Goal: Obtain resource: Obtain resource

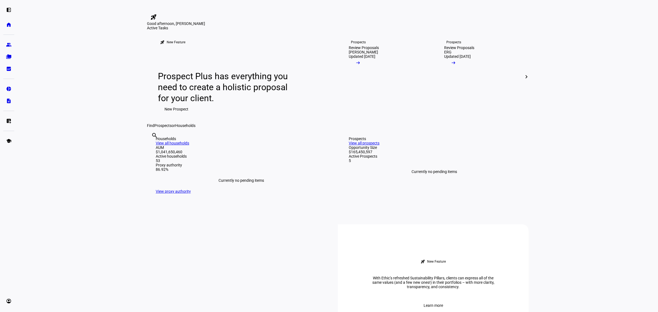
click at [77, 178] on eth-layout-page-content "rocket_launch Product Updates The latest features and improvements Powered by L…" at bounding box center [338, 156] width 640 height 312
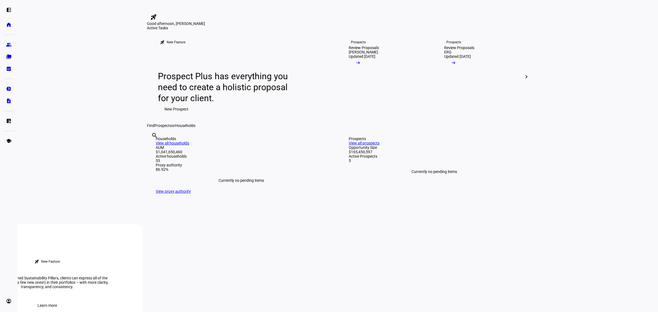
click at [92, 86] on eth-layout-page-content "rocket_launch Product Updates The latest features and improvements Powered by L…" at bounding box center [338, 156] width 640 height 312
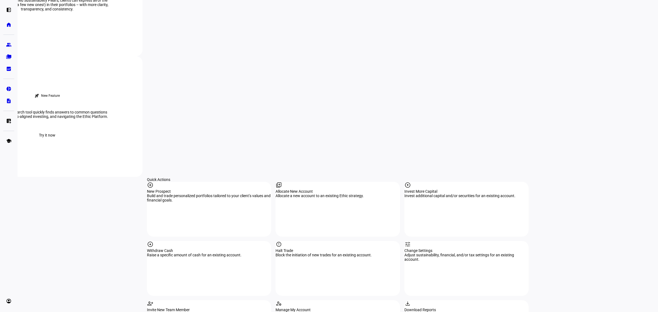
scroll to position [445, 0]
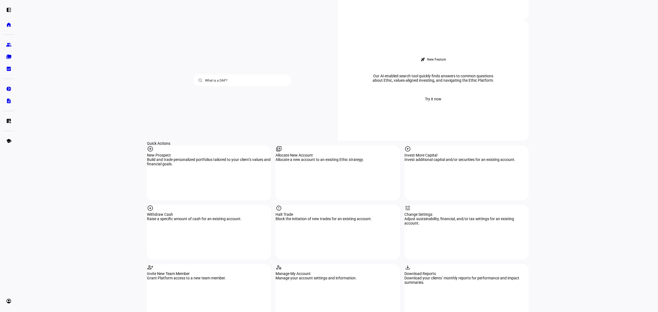
click at [83, 144] on eth-layout-page-content "rocket_launch Product Updates The latest features and improvements Powered by L…" at bounding box center [338, 156] width 640 height 312
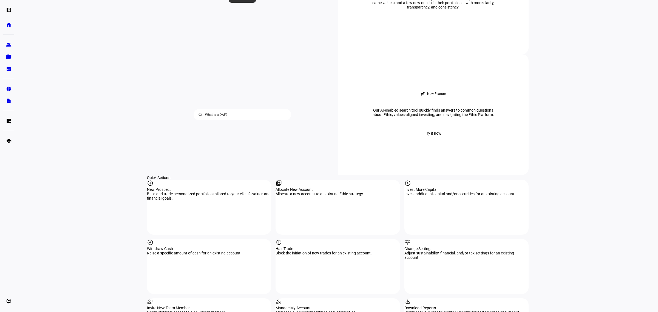
scroll to position [206, 0]
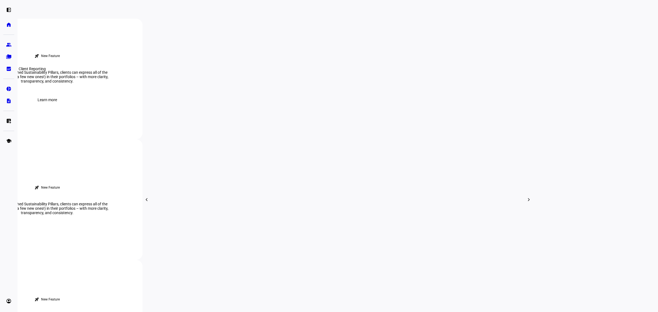
click at [8, 68] on eth-mat-symbol "bid_landscape" at bounding box center [8, 68] width 5 height 5
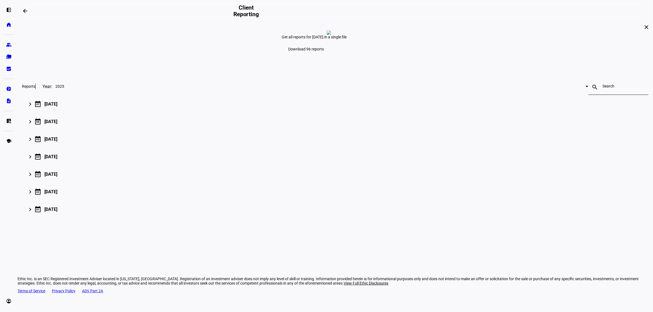
scroll to position [2, 0]
click at [602, 88] on input at bounding box center [618, 86] width 32 height 4
click at [7, 55] on eth-mat-symbol "folder_copy" at bounding box center [8, 56] width 5 height 5
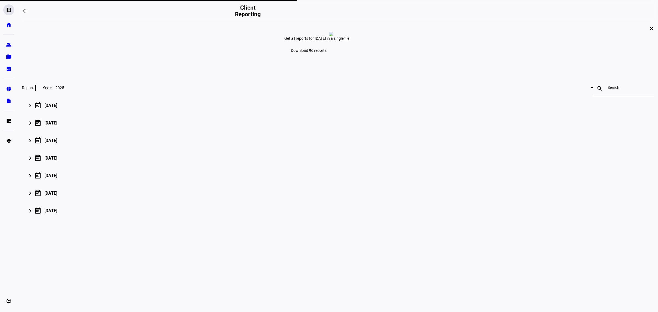
click at [7, 9] on eth-mat-symbol "left_panel_open" at bounding box center [8, 9] width 5 height 5
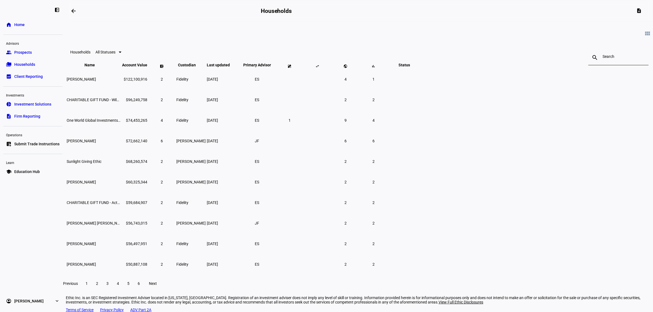
click at [602, 62] on div at bounding box center [618, 57] width 32 height 15
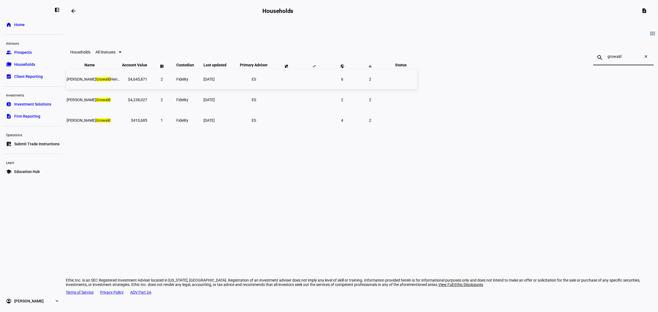
type input "growald"
click at [135, 81] on span "[PERSON_NAME] Heritage Trust" at bounding box center [101, 79] width 68 height 4
click at [188, 173] on div "arrow_backwards Households description view_module Households All Statuses sear…" at bounding box center [362, 156] width 592 height 312
click at [121, 110] on td "[PERSON_NAME]" at bounding box center [93, 100] width 55 height 20
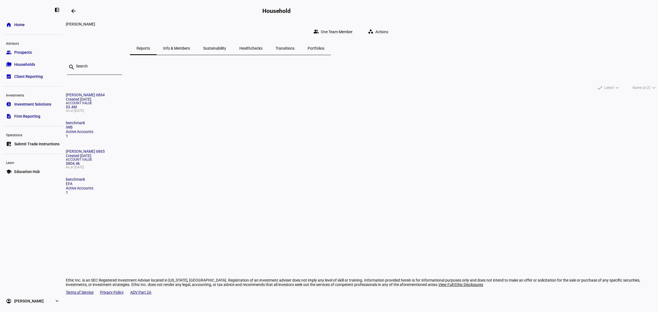
click at [190, 46] on span "Info & Members" at bounding box center [176, 48] width 27 height 4
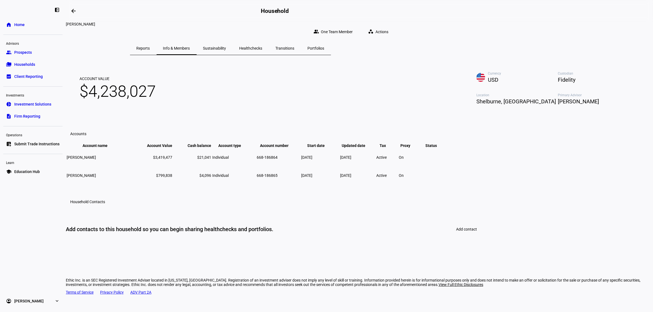
click at [226, 46] on span "Sustainability" at bounding box center [214, 48] width 23 height 4
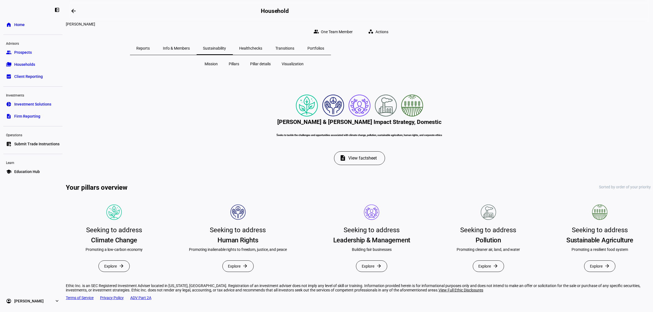
click at [232, 61] on span "Pillars" at bounding box center [234, 63] width 10 height 5
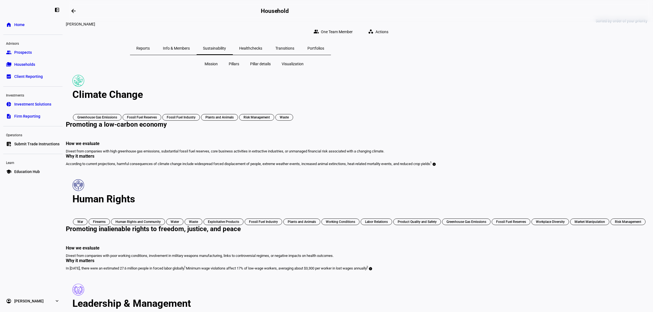
click at [395, 26] on span at bounding box center [378, 31] width 31 height 11
click at [583, 160] on div at bounding box center [326, 156] width 653 height 312
click at [266, 62] on span "Pillar details" at bounding box center [260, 63] width 21 height 5
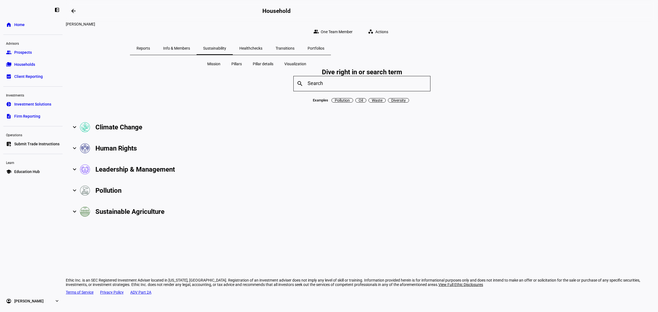
click at [150, 46] on span "Reports" at bounding box center [143, 48] width 13 height 4
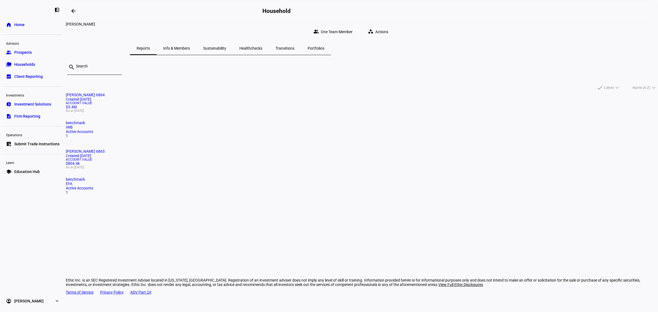
click at [30, 64] on span "Households" at bounding box center [24, 64] width 21 height 5
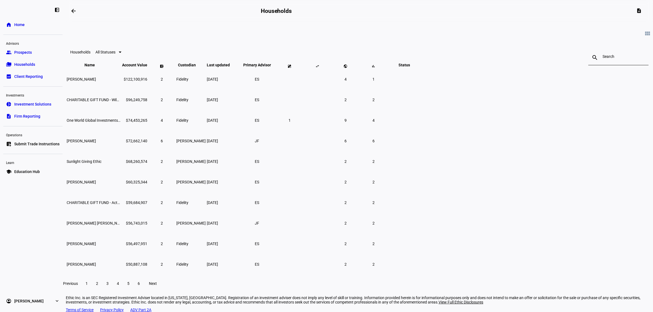
click at [602, 59] on input at bounding box center [618, 56] width 32 height 4
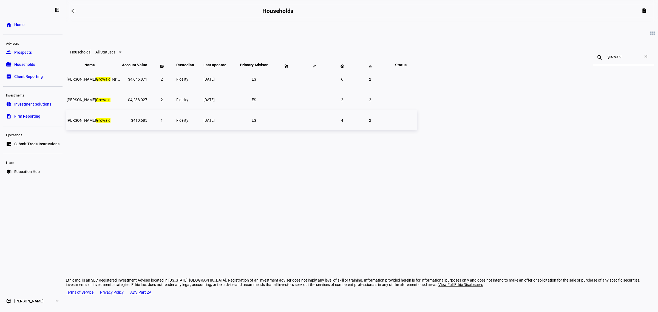
type input "growald"
click at [110, 123] on mark "Growald" at bounding box center [103, 120] width 15 height 4
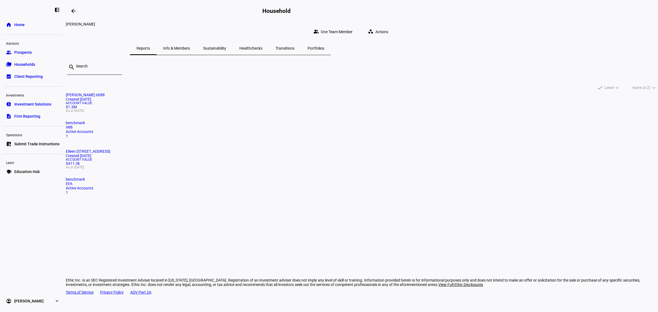
click at [239, 112] on mat-card "[PERSON_NAME] 6088 Created [DATE] Account Value $1.3M As at [DATE] benchmark IW…" at bounding box center [362, 116] width 592 height 46
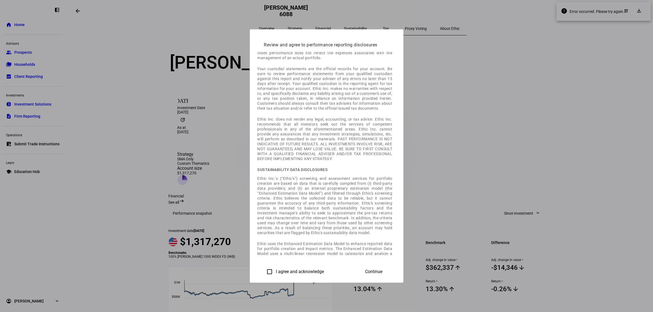
scroll to position [161, 0]
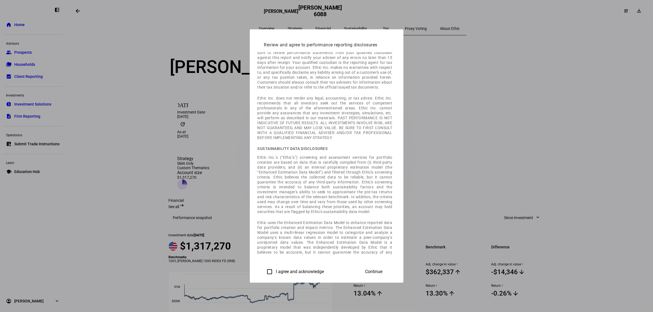
click at [554, 57] on div at bounding box center [326, 156] width 653 height 312
click at [264, 271] on input "I agree and acknowledge" at bounding box center [269, 271] width 11 height 11
checkbox input "true"
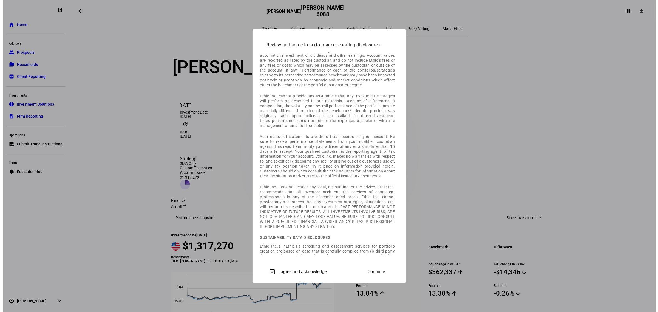
scroll to position [0, 0]
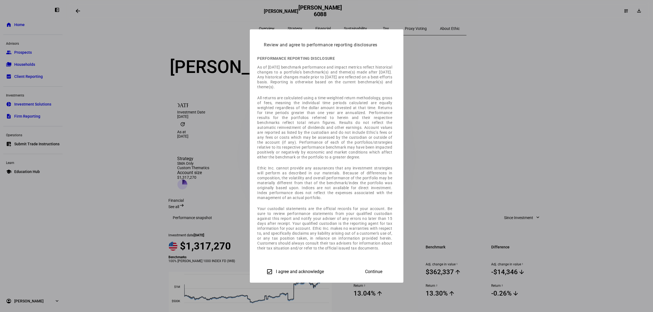
click at [389, 272] on span at bounding box center [374, 271] width 30 height 13
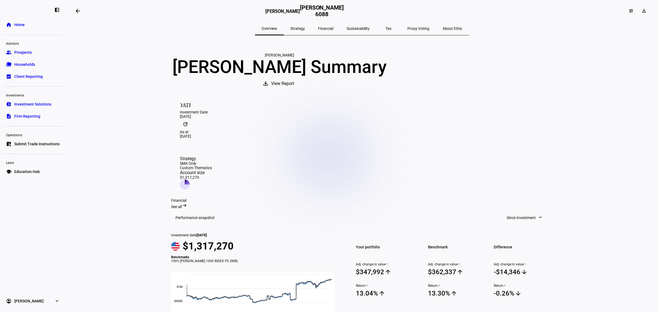
click at [360, 28] on span "Sustainability" at bounding box center [357, 29] width 23 height 4
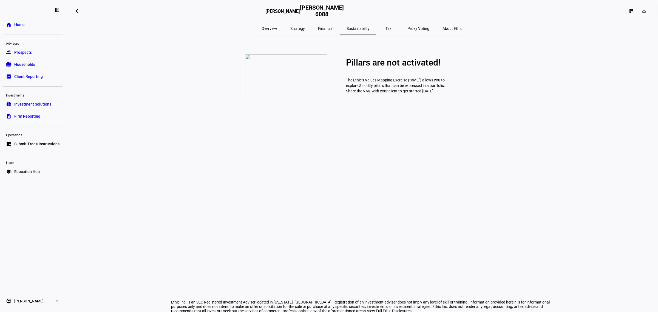
click at [100, 206] on eth-layout-page-content "arrow_backwards [PERSON_NAME] [PERSON_NAME] 6088 dashboard_customize download O…" at bounding box center [362, 156] width 592 height 312
click at [277, 28] on span "Overview" at bounding box center [269, 29] width 16 height 4
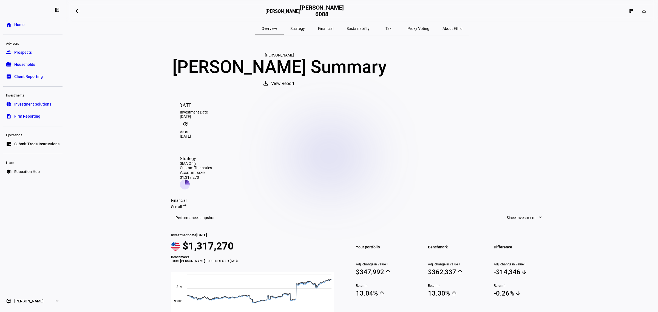
click at [24, 64] on span "Households" at bounding box center [24, 64] width 21 height 5
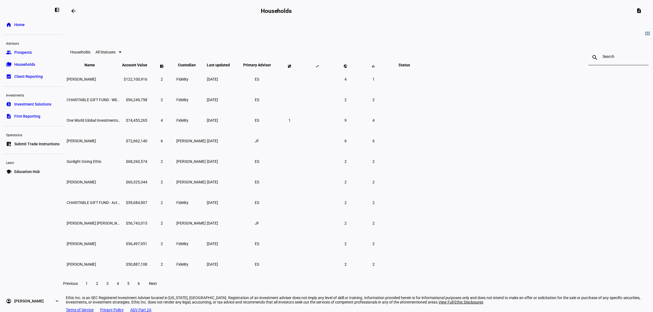
click at [602, 59] on input at bounding box center [618, 56] width 32 height 4
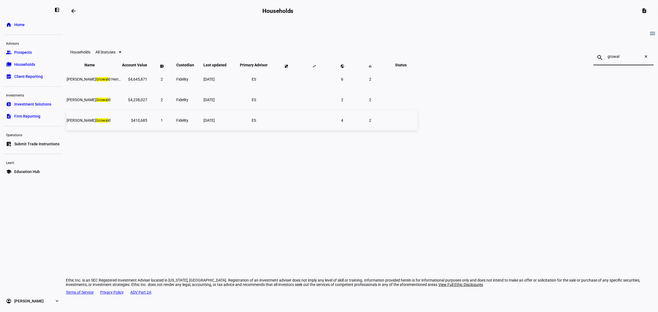
type input "growal"
click at [121, 130] on td "[PERSON_NAME] d" at bounding box center [93, 120] width 55 height 20
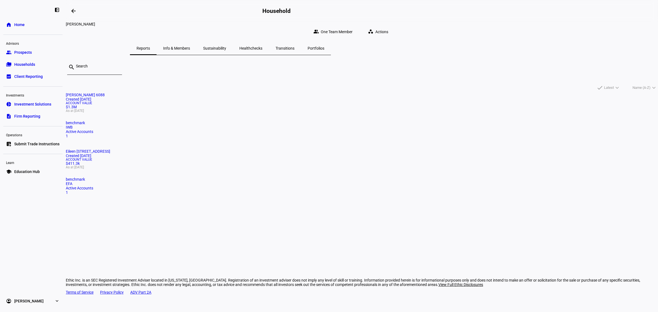
click at [190, 46] on span "Info & Members" at bounding box center [176, 48] width 27 height 4
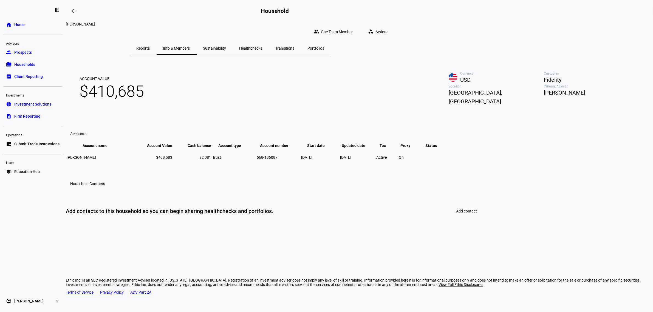
click at [226, 42] on span "Sustainability" at bounding box center [214, 48] width 23 height 13
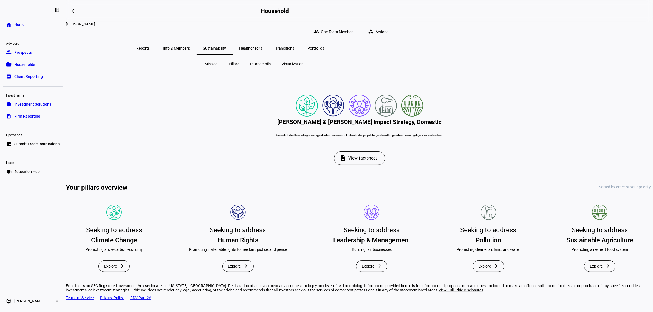
click at [238, 61] on span "Pillars" at bounding box center [234, 63] width 10 height 5
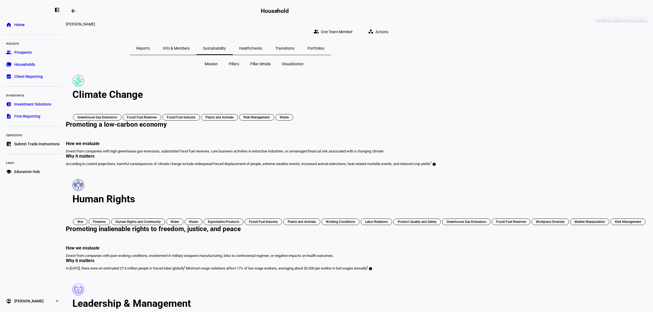
click at [259, 61] on span "Pillar details" at bounding box center [260, 63] width 21 height 5
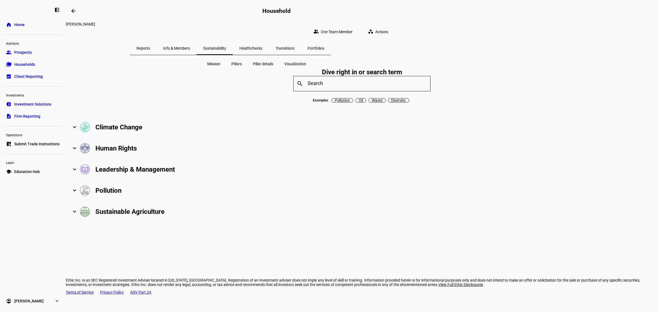
click at [232, 61] on span "Pillars" at bounding box center [236, 63] width 10 height 5
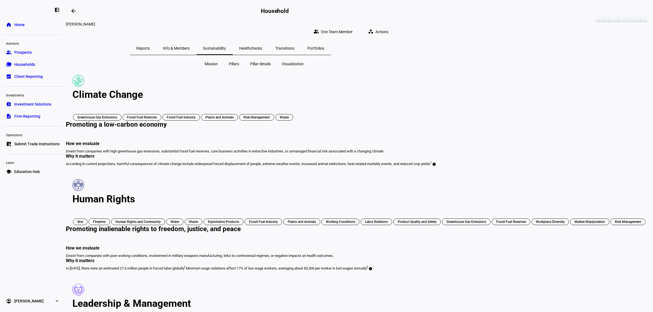
click at [298, 61] on span "Visualization" at bounding box center [293, 63] width 22 height 5
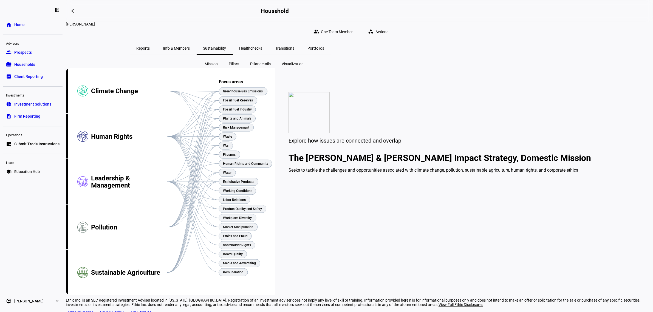
click at [254, 61] on span "Pillar details" at bounding box center [260, 63] width 21 height 5
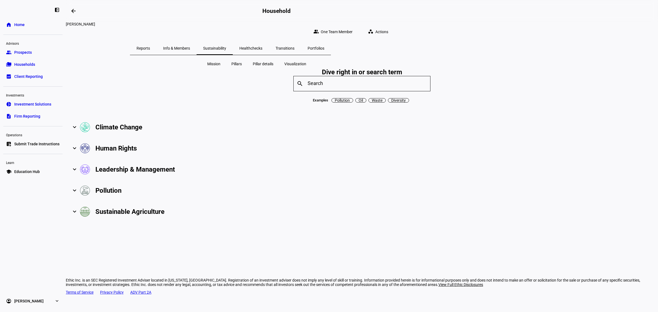
click at [76, 130] on span at bounding box center [74, 127] width 2 height 7
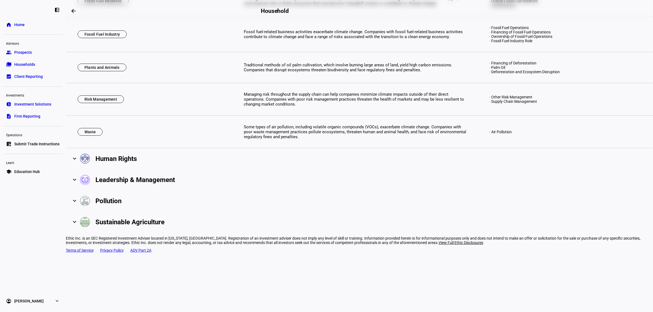
scroll to position [239, 0]
click at [76, 162] on span at bounding box center [74, 158] width 2 height 7
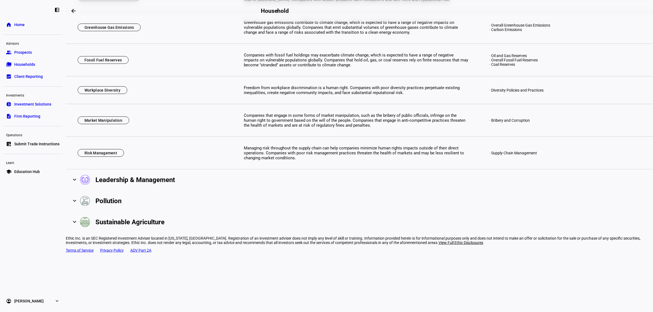
scroll to position [953, 0]
click at [212, 191] on mat-expansion-panel-header "Leadership & Management" at bounding box center [359, 179] width 587 height 21
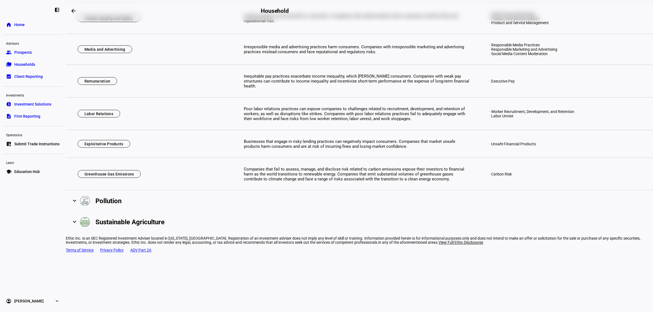
scroll to position [1480, 0]
click at [76, 204] on span at bounding box center [74, 201] width 2 height 7
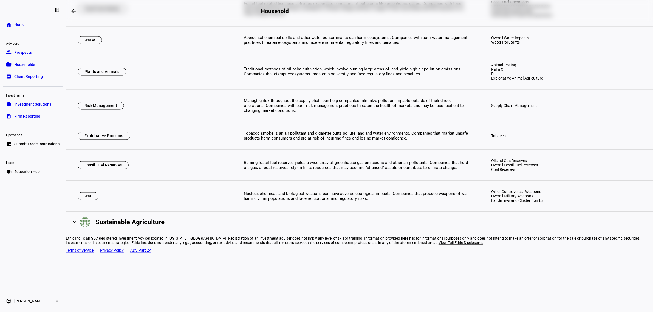
scroll to position [1866, 0]
click at [207, 233] on mat-expansion-panel-header "Sustainable Agriculture" at bounding box center [359, 222] width 587 height 21
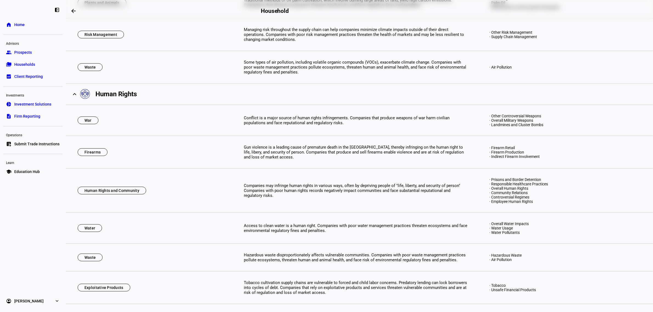
scroll to position [0, 0]
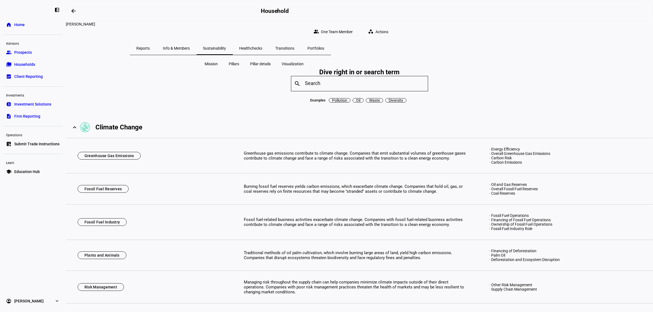
click at [241, 94] on div "Dive right in or search term search Examples Pollution Oil Waste Diversity" at bounding box center [359, 83] width 587 height 41
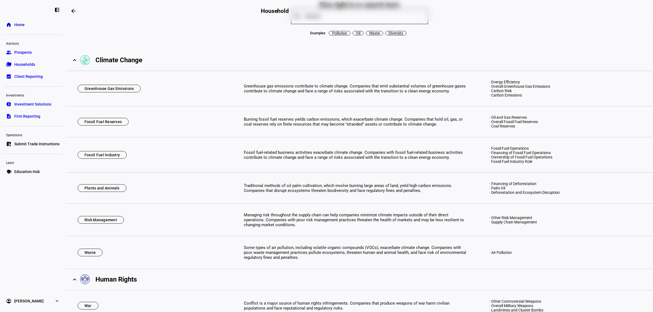
scroll to position [34, 0]
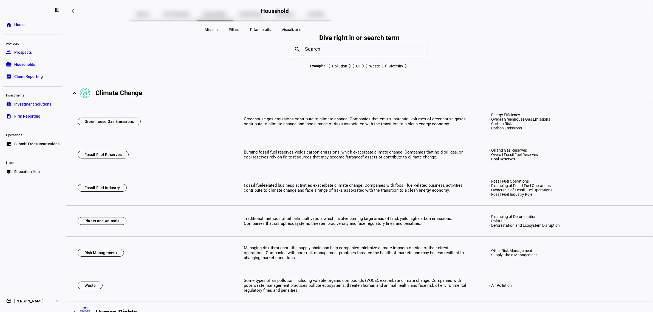
click at [231, 27] on span "Pillars" at bounding box center [234, 29] width 10 height 5
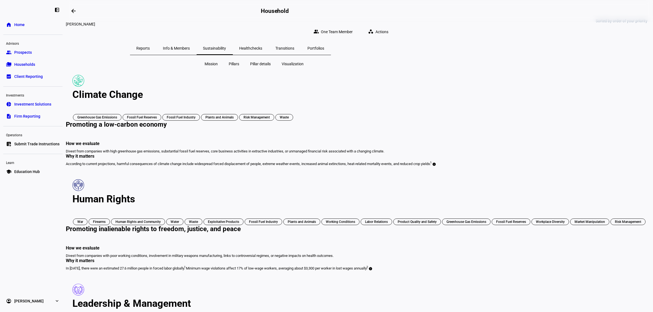
click at [22, 64] on span "Households" at bounding box center [24, 64] width 21 height 5
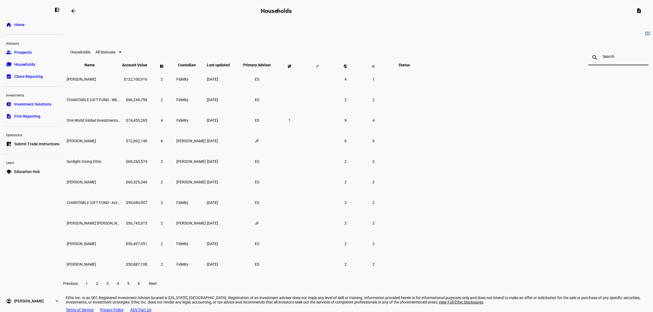
click at [602, 58] on input at bounding box center [618, 56] width 32 height 4
click at [602, 59] on input at bounding box center [618, 56] width 32 height 4
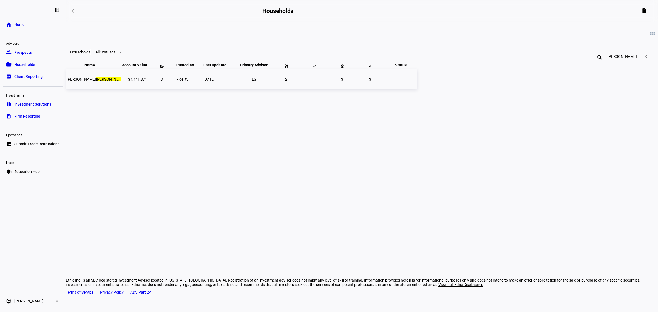
type input "[PERSON_NAME]"
click at [125, 81] on mark "[PERSON_NAME]" at bounding box center [110, 79] width 29 height 4
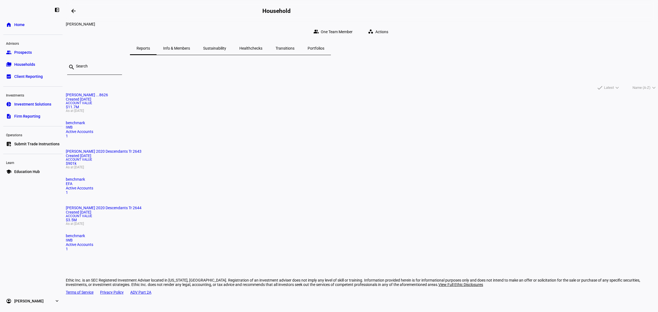
click at [190, 46] on span "Info & Members" at bounding box center [176, 48] width 27 height 4
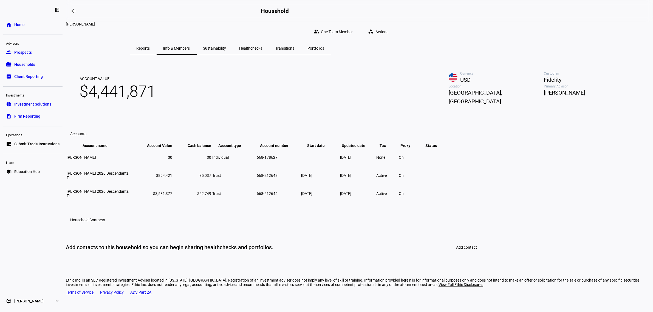
click at [226, 46] on span "Sustainability" at bounding box center [214, 48] width 23 height 4
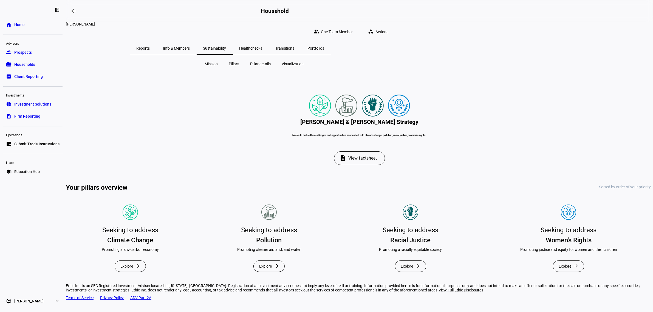
click at [233, 61] on span "Pillars" at bounding box center [234, 63] width 10 height 5
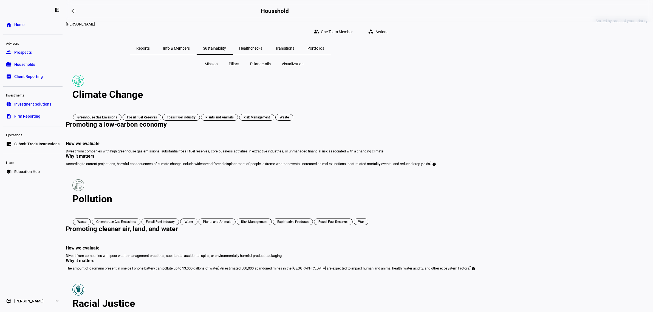
click at [113, 130] on div "Mission Pillars Pillar details Visualization Sorted by order of your priority C…" at bounding box center [359, 272] width 587 height 427
click at [601, 125] on div "Mission Pillars Pillar details Visualization Sorted by order of your priority C…" at bounding box center [359, 272] width 587 height 427
drag, startPoint x: 113, startPoint y: 156, endPoint x: 119, endPoint y: 154, distance: 6.8
click at [114, 155] on div "Mission Pillars Pillar details Visualization Sorted by order of your priority C…" at bounding box center [359, 272] width 587 height 427
click at [388, 27] on span "Actions" at bounding box center [381, 31] width 13 height 11
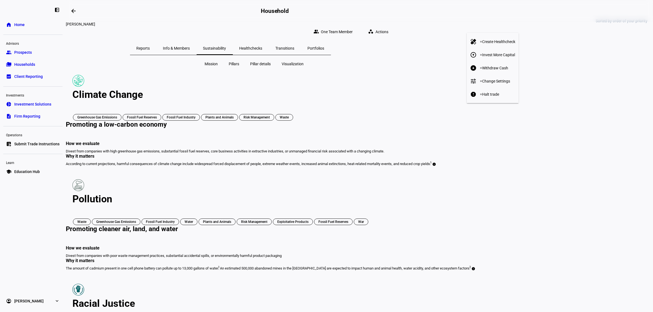
drag, startPoint x: 581, startPoint y: 88, endPoint x: 615, endPoint y: 2, distance: 92.8
click at [584, 83] on div at bounding box center [326, 156] width 653 height 312
click at [388, 26] on span "Actions" at bounding box center [381, 31] width 13 height 11
click at [368, 43] on div at bounding box center [326, 156] width 653 height 312
click at [262, 46] on span "Healthchecks" at bounding box center [250, 48] width 23 height 4
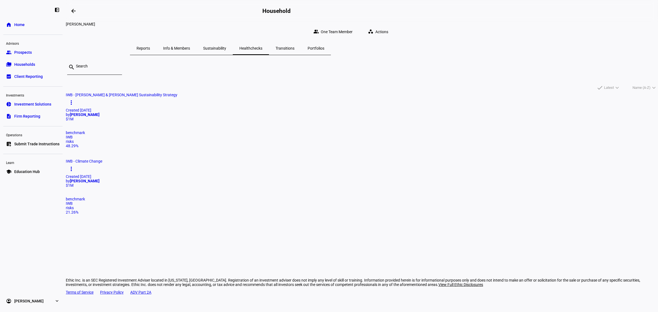
click at [324, 46] on span "Portfolios" at bounding box center [316, 48] width 17 height 4
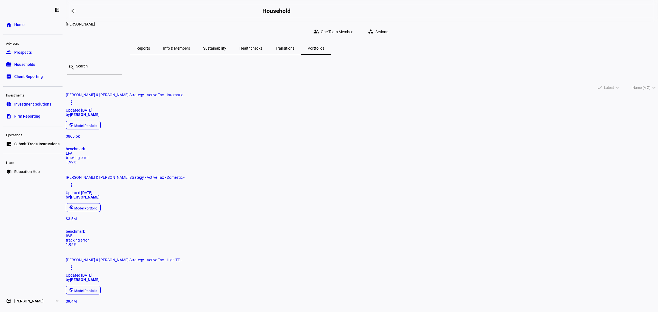
click at [150, 46] on span "Reports" at bounding box center [143, 48] width 13 height 4
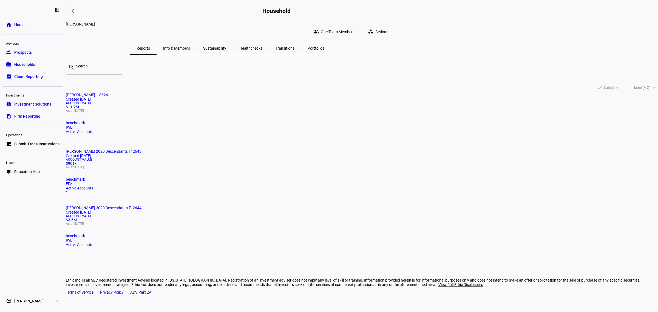
click at [115, 126] on eth-card-list "search done Latest expand_more done Name (A-Z) expand_more [PERSON_NAME] ...862…" at bounding box center [362, 158] width 592 height 207
click at [269, 122] on mat-card "[PERSON_NAME] ...8626 Created [DATE] Account Value $11.7M As at [DATE] benchmar…" at bounding box center [362, 116] width 592 height 46
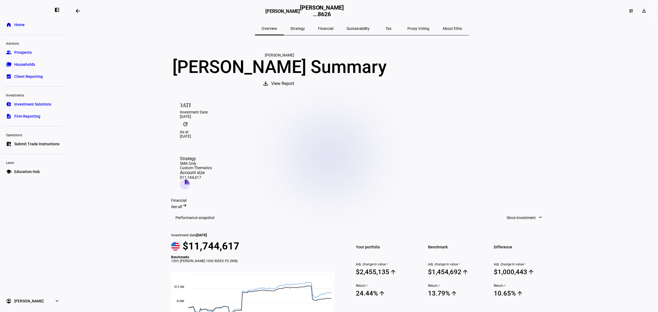
click at [294, 90] on span "View Report" at bounding box center [282, 83] width 23 height 13
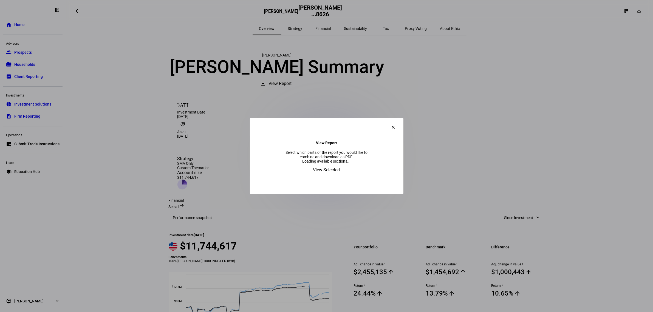
drag, startPoint x: 358, startPoint y: 154, endPoint x: 427, endPoint y: 121, distance: 76.1
click at [363, 147] on eth-download-report-factsheet-dialog "clear View Report Select which parts of the report you would like to combine an…" at bounding box center [326, 156] width 153 height 76
click at [396, 125] on mat-icon "clear" at bounding box center [393, 127] width 5 height 5
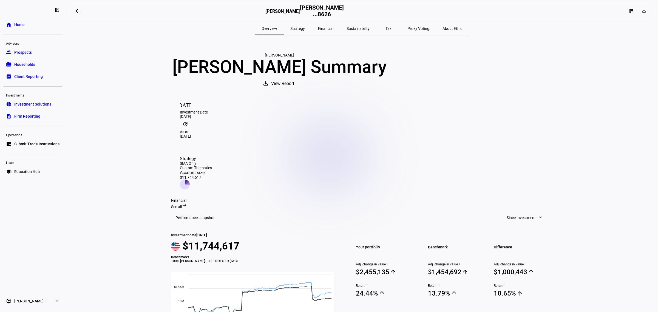
click at [294, 90] on span "View Report" at bounding box center [282, 83] width 23 height 13
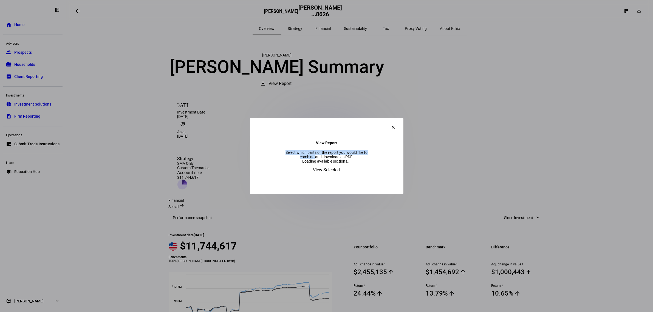
drag, startPoint x: 361, startPoint y: 112, endPoint x: 381, endPoint y: 132, distance: 28.5
click at [381, 132] on eth-download-report-factsheet-dialog "clear View Report Select which parts of the report you would like to combine an…" at bounding box center [326, 156] width 153 height 76
click at [359, 151] on eth-download-report-factsheet-dialog "clear View Report Select which parts of the report you would like to combine an…" at bounding box center [326, 156] width 153 height 76
click at [262, 130] on eth-download-report-factsheet-dialog "clear View Report Select which parts of the report you would like to combine an…" at bounding box center [326, 156] width 153 height 76
drag, startPoint x: 276, startPoint y: 140, endPoint x: 391, endPoint y: 144, distance: 115.2
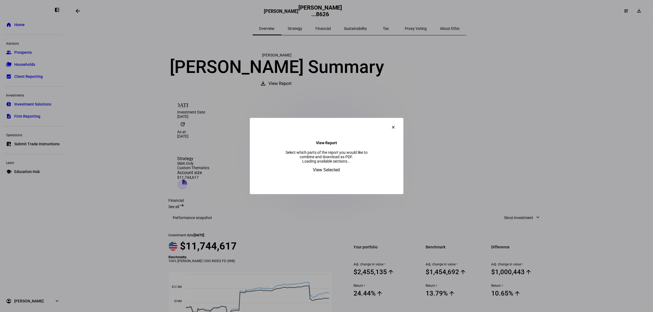
click at [391, 144] on eth-download-report-factsheet-dialog "clear View Report Select which parts of the report you would like to combine an…" at bounding box center [326, 156] width 153 height 76
click at [378, 154] on eth-download-report-factsheet-dialog "clear View Report Select which parts of the report you would like to combine an…" at bounding box center [326, 156] width 153 height 76
click at [396, 125] on mat-icon "clear" at bounding box center [393, 127] width 5 height 5
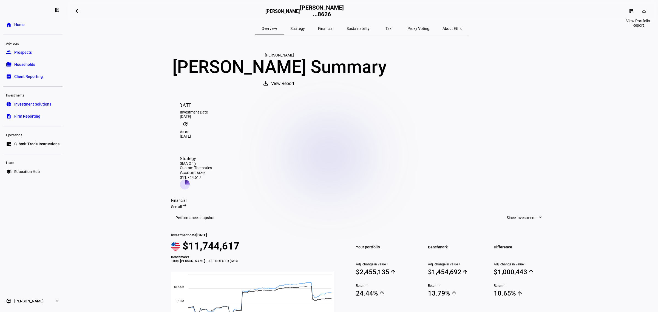
click at [641, 10] on mat-icon "download" at bounding box center [643, 10] width 5 height 5
click at [621, 36] on span "Portfolio Report" at bounding box center [625, 37] width 27 height 4
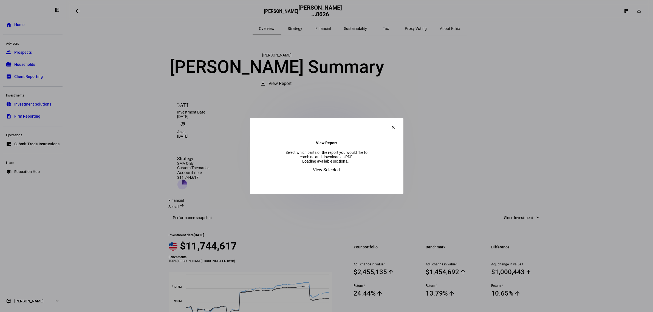
click at [178, 83] on div at bounding box center [326, 156] width 653 height 312
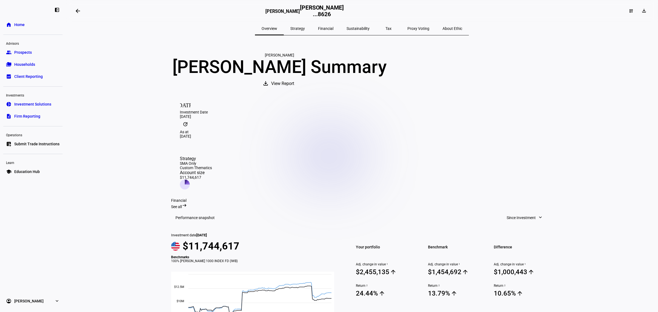
click at [33, 76] on span "Client Reporting" at bounding box center [28, 76] width 29 height 5
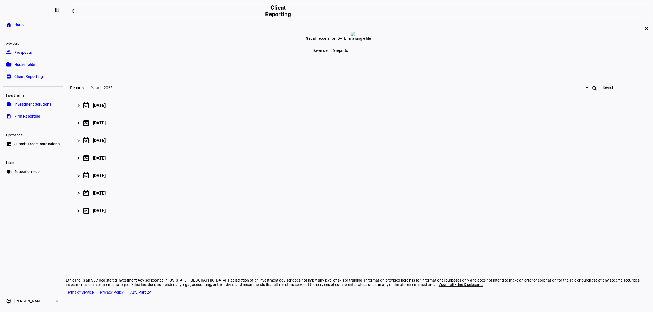
click at [602, 90] on input at bounding box center [618, 87] width 32 height 4
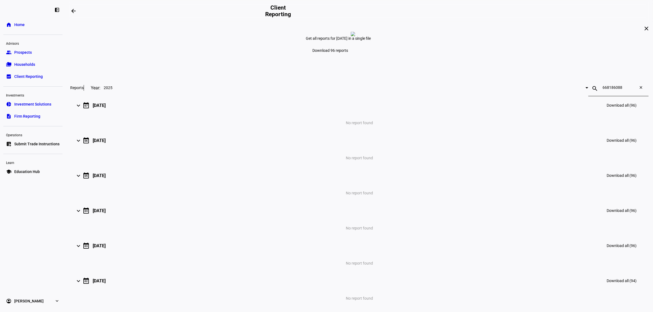
click at [602, 90] on input "668186088" at bounding box center [618, 87] width 32 height 4
drag, startPoint x: 489, startPoint y: 131, endPoint x: 456, endPoint y: 132, distance: 32.4
click at [588, 96] on div "search 668186088 close" at bounding box center [618, 88] width 60 height 15
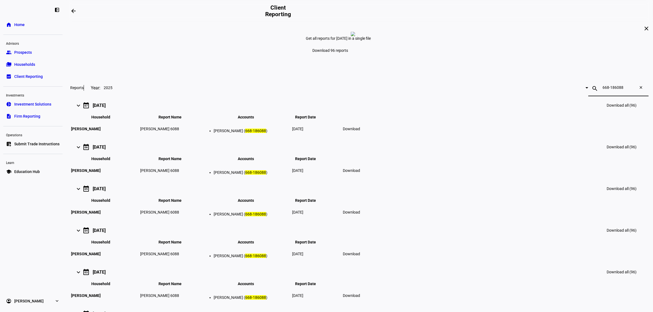
type input "668-186088"
click at [360, 131] on span "Download" at bounding box center [351, 129] width 17 height 4
click at [602, 90] on input "668-186088" at bounding box center [618, 87] width 32 height 4
click at [635, 92] on mat-icon "close" at bounding box center [641, 88] width 13 height 7
type input "668-178626"
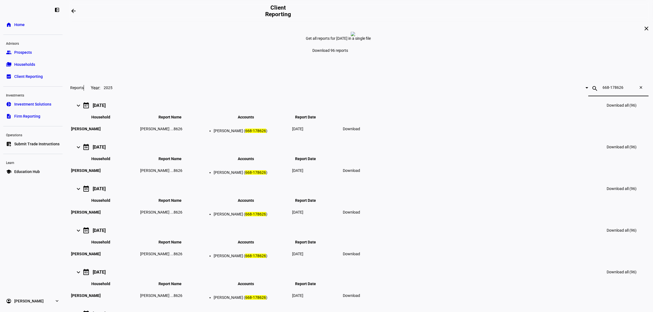
click at [360, 131] on span "Download" at bounding box center [351, 129] width 17 height 4
drag, startPoint x: 505, startPoint y: 132, endPoint x: 500, endPoint y: 133, distance: 5.7
click at [635, 92] on mat-icon "close" at bounding box center [641, 88] width 13 height 7
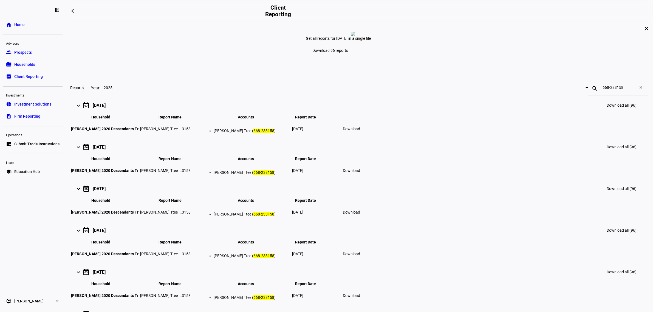
type input "668-233158"
click at [360, 131] on span "Download" at bounding box center [351, 129] width 17 height 4
click at [562, 80] on div "close Get all reports for [DATE] in a single file Download 96 reports Reports Y…" at bounding box center [359, 200] width 587 height 357
click at [38, 116] on span "Firm Reporting" at bounding box center [27, 115] width 26 height 5
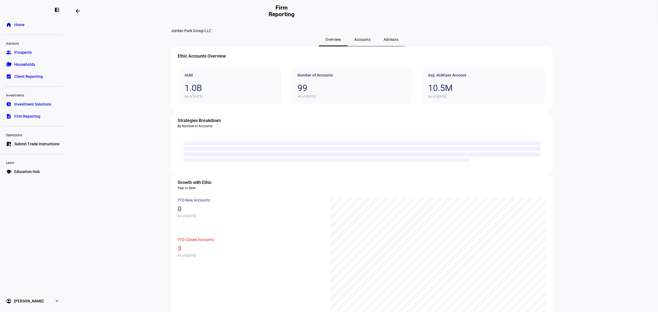
click at [354, 41] on span "Accounts" at bounding box center [362, 40] width 16 height 4
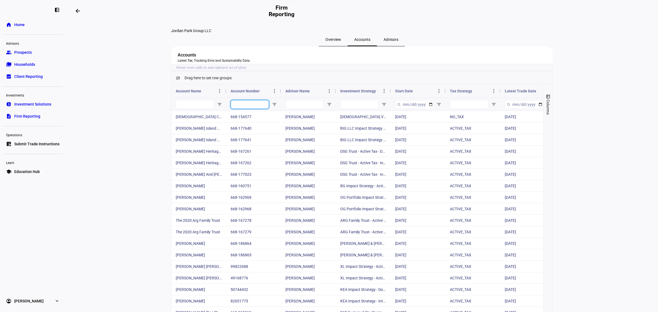
click at [244, 109] on input "Account Number Filter Input" at bounding box center [250, 104] width 38 height 9
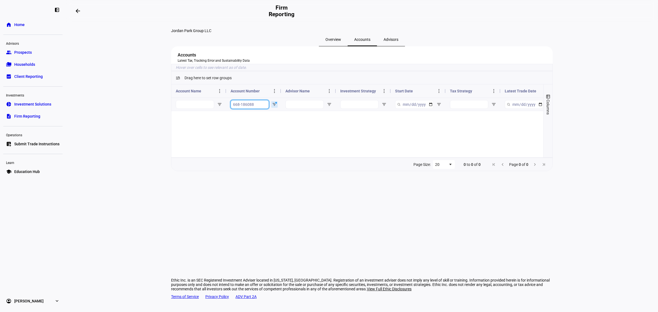
click at [255, 109] on input "668-186088" at bounding box center [250, 104] width 38 height 9
type input "668-186088"
click at [275, 107] on span "Open Filter Menu" at bounding box center [274, 104] width 4 height 4
click at [616, 173] on eth-layout-page-content "Jordan Park Group LLC Overview Accounts Advisors Accounts Latest Tax, Tracking …" at bounding box center [362, 167] width 592 height 290
click at [263, 109] on input "668-186088" at bounding box center [250, 104] width 38 height 9
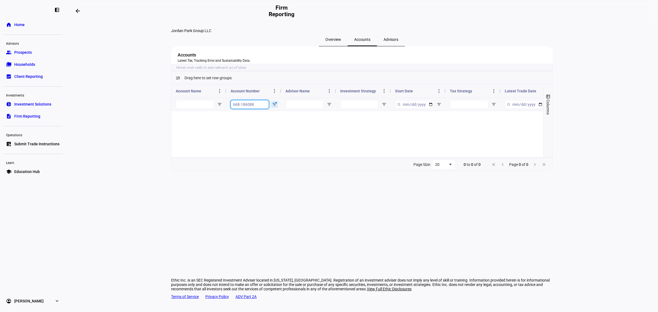
click at [263, 109] on input "668-186088" at bounding box center [250, 104] width 38 height 9
click at [26, 76] on span "Client Reporting" at bounding box center [28, 76] width 29 height 5
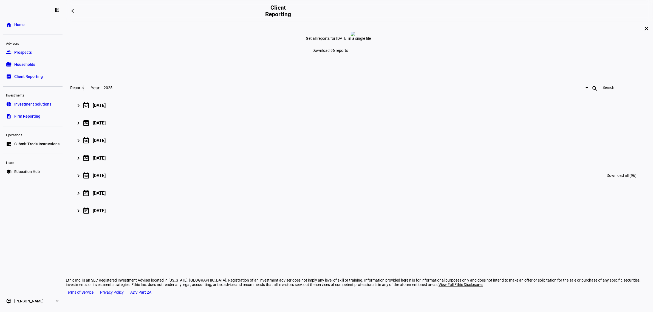
drag, startPoint x: 551, startPoint y: 136, endPoint x: 292, endPoint y: 216, distance: 270.8
click at [550, 137] on div "close Get all reports for [DATE] in a single file Download 96 reports Reports Y…" at bounding box center [359, 123] width 587 height 202
drag, startPoint x: 579, startPoint y: 139, endPoint x: 572, endPoint y: 129, distance: 12.1
click at [579, 138] on div "close Get all reports for [DATE] in a single file Download 96 reports Reports Y…" at bounding box center [359, 123] width 587 height 202
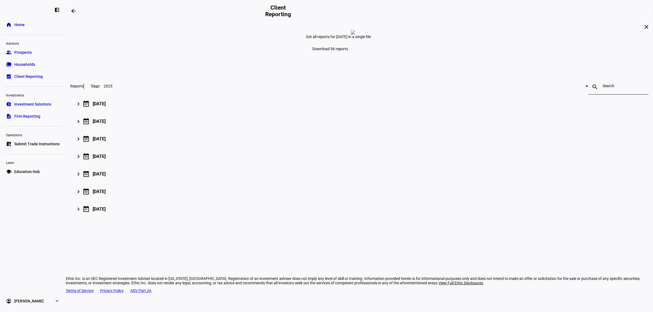
click at [112, 88] on span "2025" at bounding box center [108, 86] width 9 height 4
click at [213, 127] on div at bounding box center [326, 156] width 653 height 312
click at [569, 134] on div "close Get all reports for [DATE] in a single file Download 96 reports Reports Y…" at bounding box center [359, 121] width 587 height 202
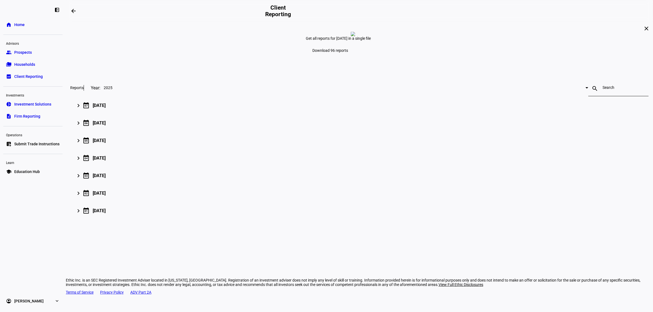
click at [16, 23] on span "Home" at bounding box center [19, 24] width 10 height 5
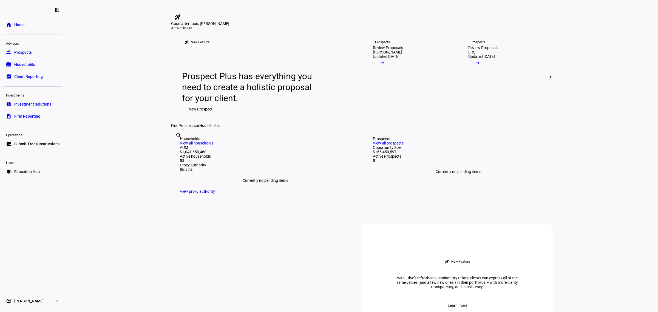
click at [117, 189] on eth-layout-page-content "rocket_launch Product Updates The latest features and improvements Powered by L…" at bounding box center [362, 156] width 592 height 312
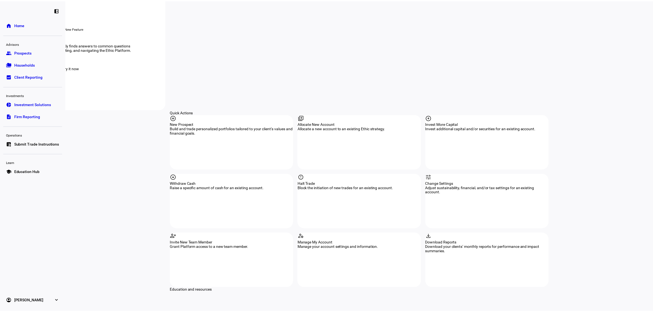
scroll to position [480, 0]
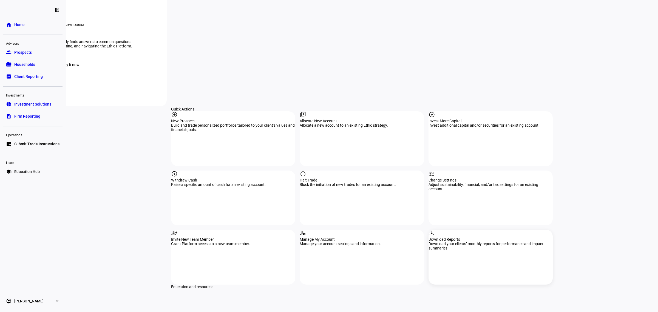
click at [469, 230] on div "download Download Reports Download your clients’ monthly reports for performanc…" at bounding box center [490, 257] width 124 height 55
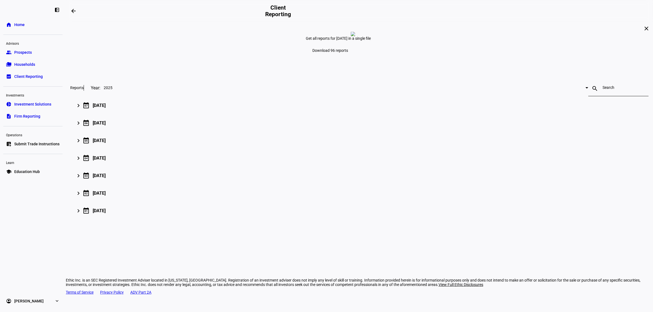
click at [27, 64] on span "Households" at bounding box center [24, 64] width 21 height 5
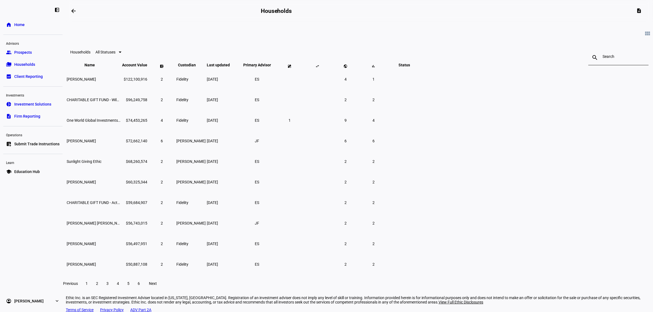
click at [602, 57] on input at bounding box center [618, 56] width 32 height 4
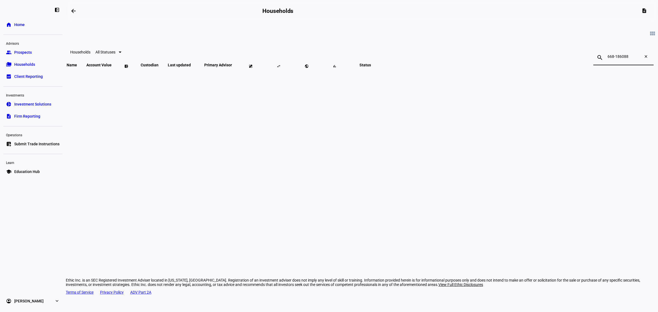
type input "668-186088"
click at [593, 58] on div "search 668-186088 close" at bounding box center [623, 57] width 60 height 15
click at [640, 58] on mat-icon "close" at bounding box center [646, 57] width 13 height 7
type input "[PERSON_NAME]"
click at [125, 81] on span "[PERSON_NAME]" at bounding box center [96, 79] width 59 height 4
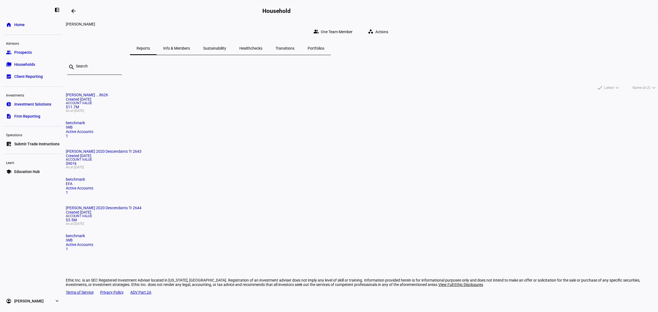
click at [262, 46] on span "Healthchecks" at bounding box center [250, 48] width 23 height 4
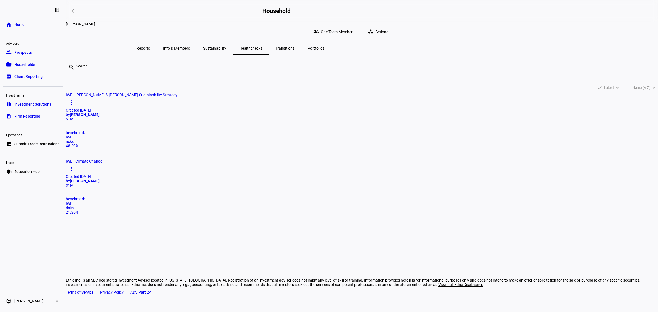
click at [226, 46] on span "Sustainability" at bounding box center [214, 48] width 23 height 4
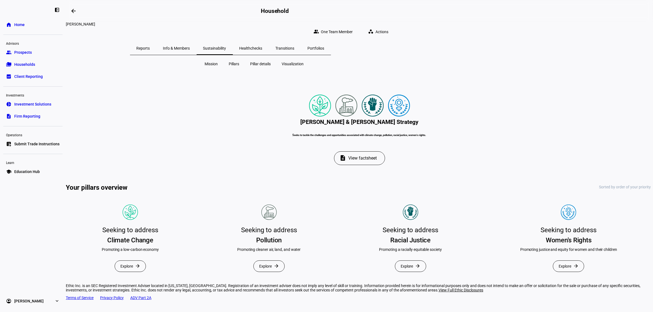
click at [294, 46] on span "Transitions" at bounding box center [284, 48] width 19 height 4
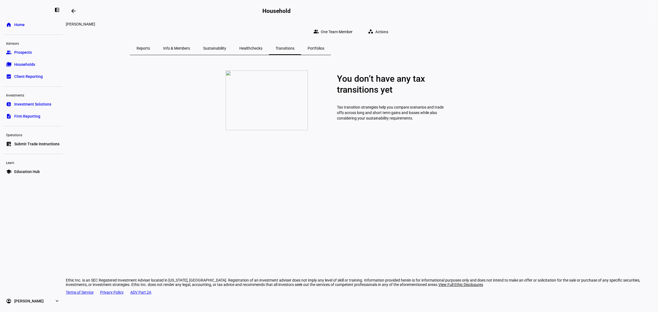
click at [226, 46] on span "Sustainability" at bounding box center [214, 48] width 23 height 4
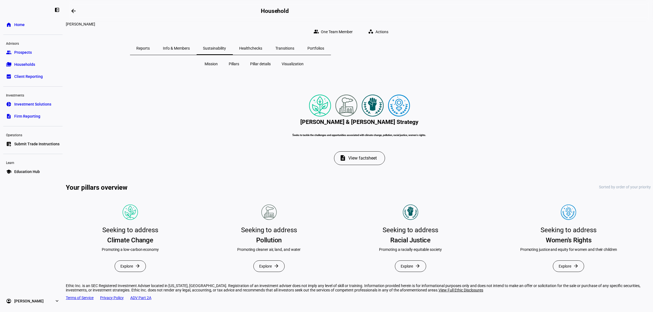
click at [362, 165] on span "View factsheet" at bounding box center [362, 158] width 29 height 13
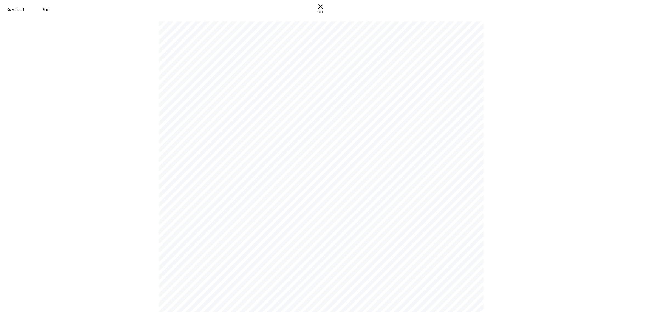
click at [24, 8] on span "Download" at bounding box center [15, 9] width 17 height 4
drag, startPoint x: 552, startPoint y: 227, endPoint x: 550, endPoint y: 224, distance: 4.1
click at [552, 227] on pdf-viewer "[PERSON_NAME] & [PERSON_NAME] Strategy Seeks to tackle the challenges and oppor…" at bounding box center [326, 166] width 649 height 291
click at [329, 6] on span "× ESC" at bounding box center [320, 9] width 18 height 18
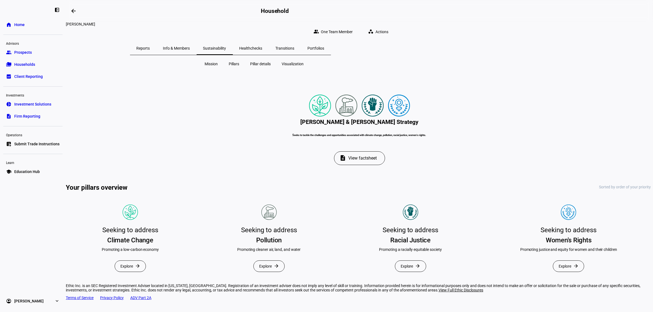
click at [25, 66] on span "Households" at bounding box center [24, 64] width 21 height 5
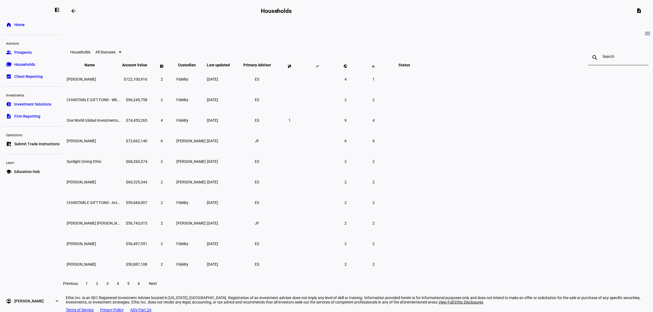
click at [602, 59] on input at bounding box center [618, 56] width 32 height 4
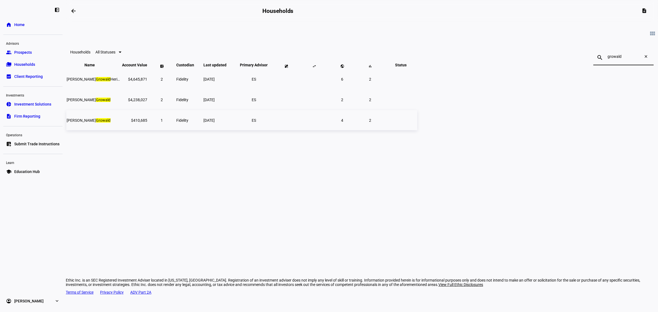
type input "growald"
click at [121, 130] on td "[PERSON_NAME]" at bounding box center [93, 120] width 55 height 20
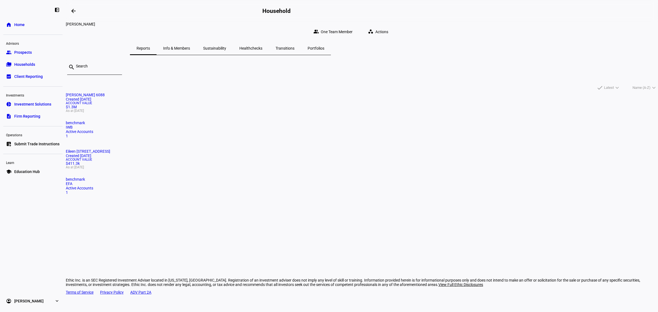
click at [226, 46] on span "Sustainability" at bounding box center [214, 48] width 23 height 4
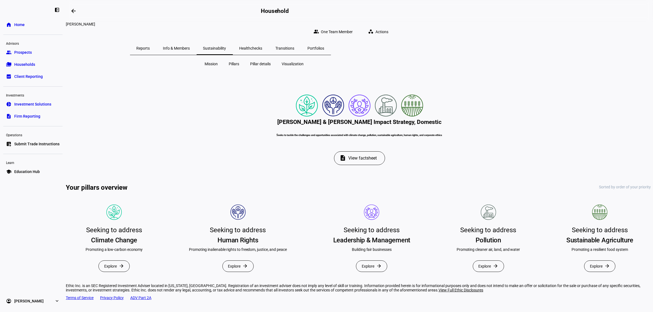
click at [349, 165] on span "View factsheet" at bounding box center [362, 158] width 29 height 13
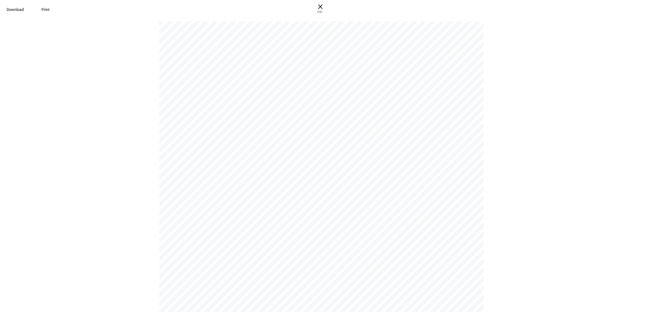
click at [24, 10] on span "Download" at bounding box center [15, 9] width 17 height 4
click at [526, 80] on pdf-viewer "[PERSON_NAME] & [PERSON_NAME] Impact Strategy, Domestic Seeks to tackle the cha…" at bounding box center [326, 166] width 649 height 291
click at [75, 89] on pdf-viewer "[PERSON_NAME] & [PERSON_NAME] Impact Strategy, Domestic Seeks to tackle the cha…" at bounding box center [326, 166] width 649 height 291
click at [329, 9] on span "× ESC" at bounding box center [320, 9] width 18 height 18
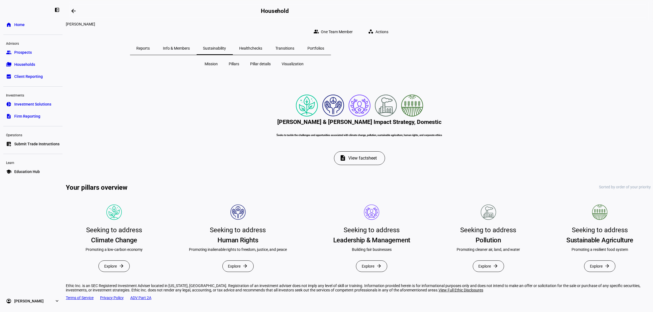
click at [24, 65] on span "Households" at bounding box center [24, 64] width 21 height 5
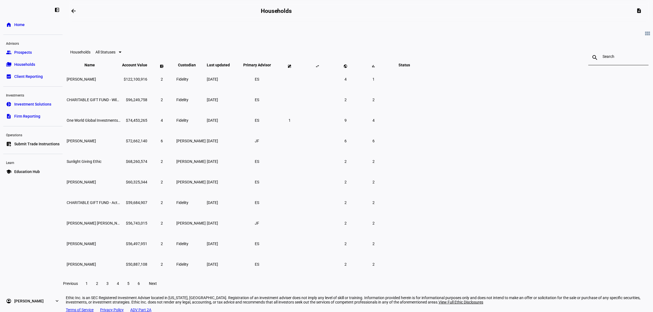
click at [602, 58] on input at bounding box center [618, 56] width 32 height 4
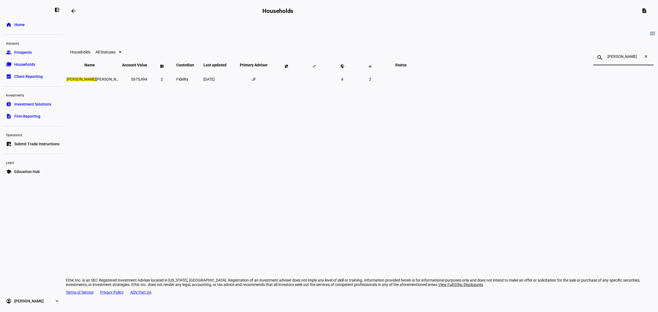
type input "[PERSON_NAME]"
click at [640, 58] on mat-icon "close" at bounding box center [646, 57] width 13 height 7
type input "[PERSON_NAME]"
click at [191, 81] on span "[PERSON_NAME] 2020 Descendants Tr" at bounding box center [129, 79] width 125 height 4
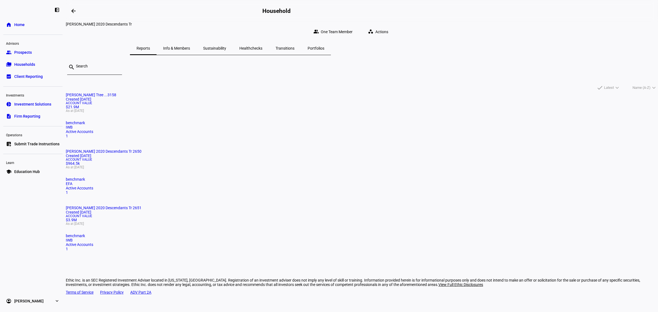
click at [226, 46] on span "Sustainability" at bounding box center [214, 48] width 23 height 4
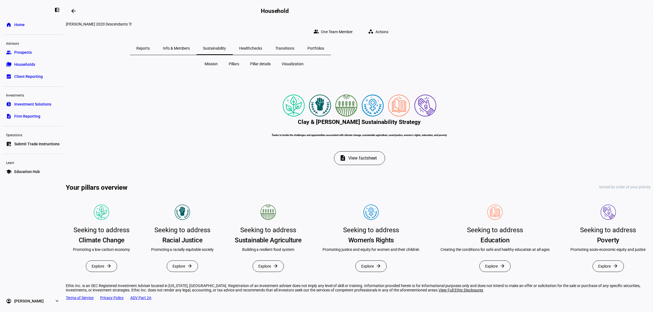
click at [366, 165] on span "View factsheet" at bounding box center [362, 158] width 29 height 13
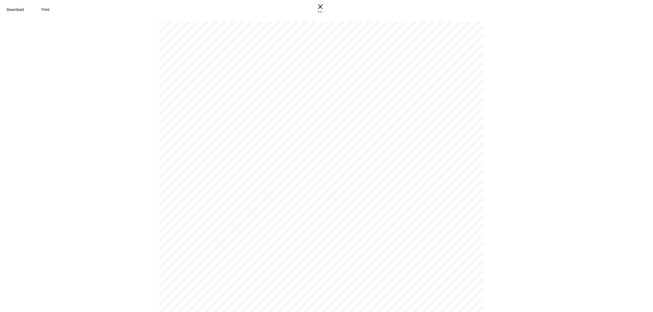
click at [24, 7] on span "Download" at bounding box center [15, 9] width 17 height 4
click at [329, 8] on span "ESC" at bounding box center [320, 10] width 18 height 8
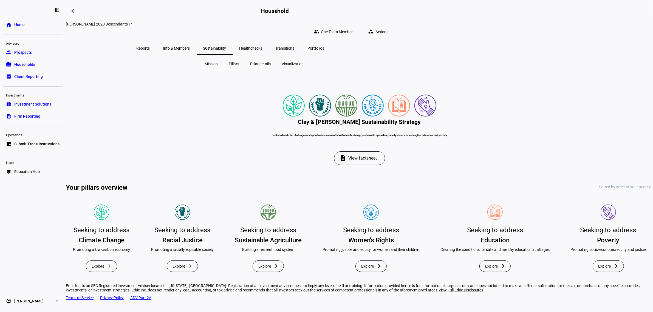
drag, startPoint x: 583, startPoint y: 118, endPoint x: 552, endPoint y: 120, distance: 31.6
click at [583, 118] on div "Mission Pillars Pillar details Visualization Clay & [PERSON_NAME] Sustainabilit…" at bounding box center [359, 169] width 587 height 221
